Goal: Navigation & Orientation: Find specific page/section

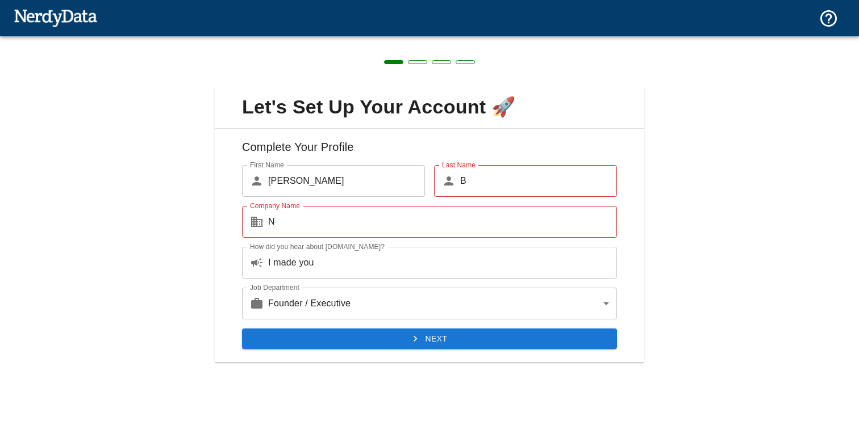
click at [85, 27] on img at bounding box center [55, 17] width 83 height 23
click at [81, 17] on img at bounding box center [55, 17] width 83 height 23
click at [48, 25] on img at bounding box center [55, 17] width 83 height 23
